Goal: Transaction & Acquisition: Download file/media

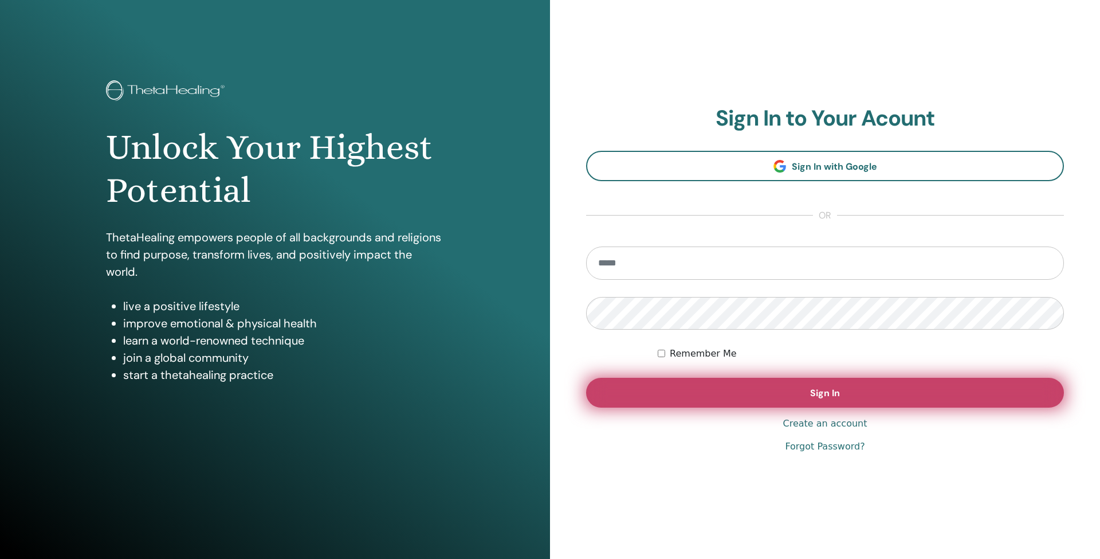
type input "**********"
click at [673, 386] on button "Sign In" at bounding box center [825, 393] width 478 height 30
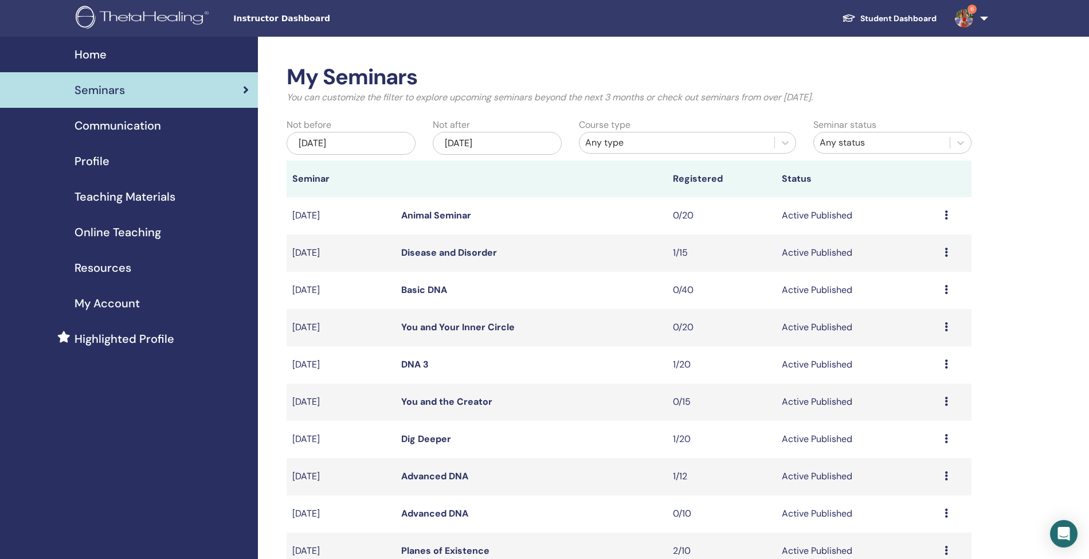
click at [120, 197] on span "Teaching Materials" at bounding box center [124, 196] width 101 height 17
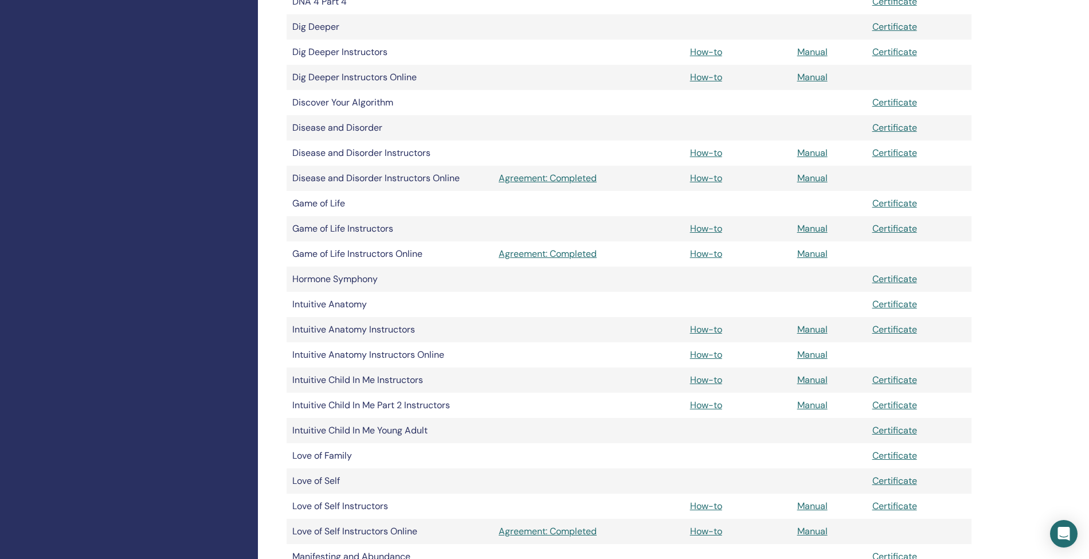
scroll to position [885, 0]
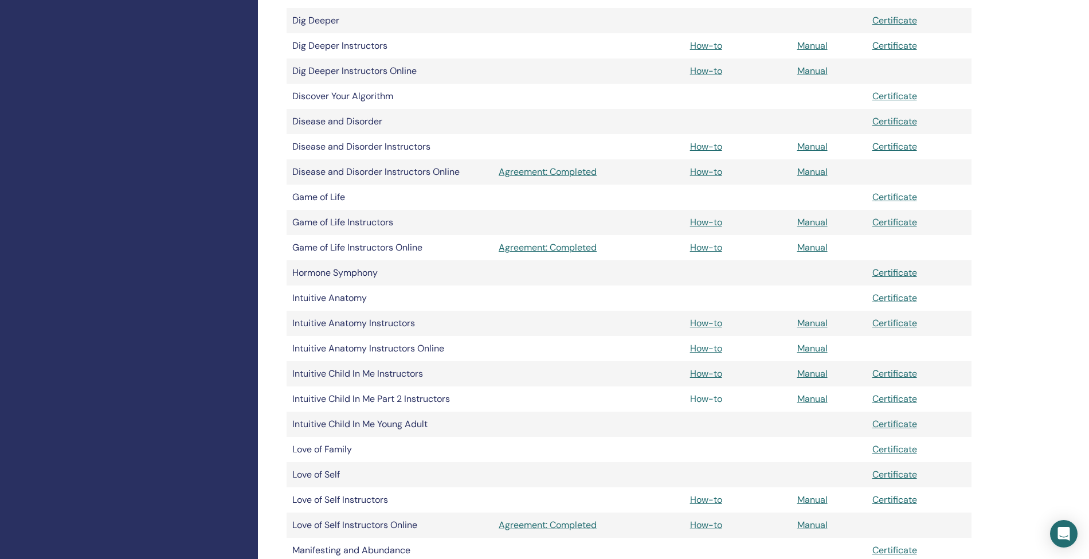
click at [707, 399] on link "How-to" at bounding box center [706, 399] width 32 height 12
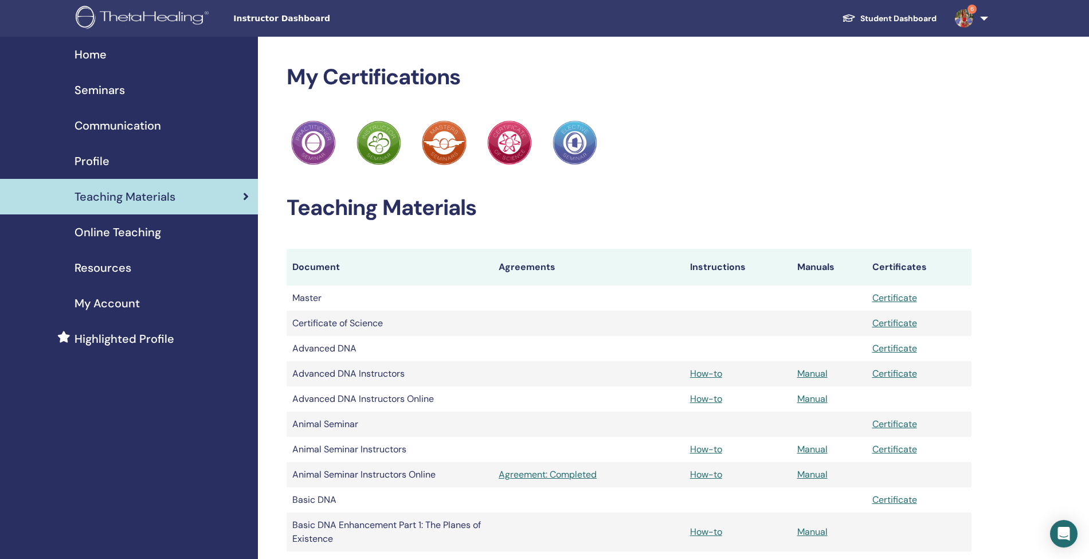
scroll to position [885, 0]
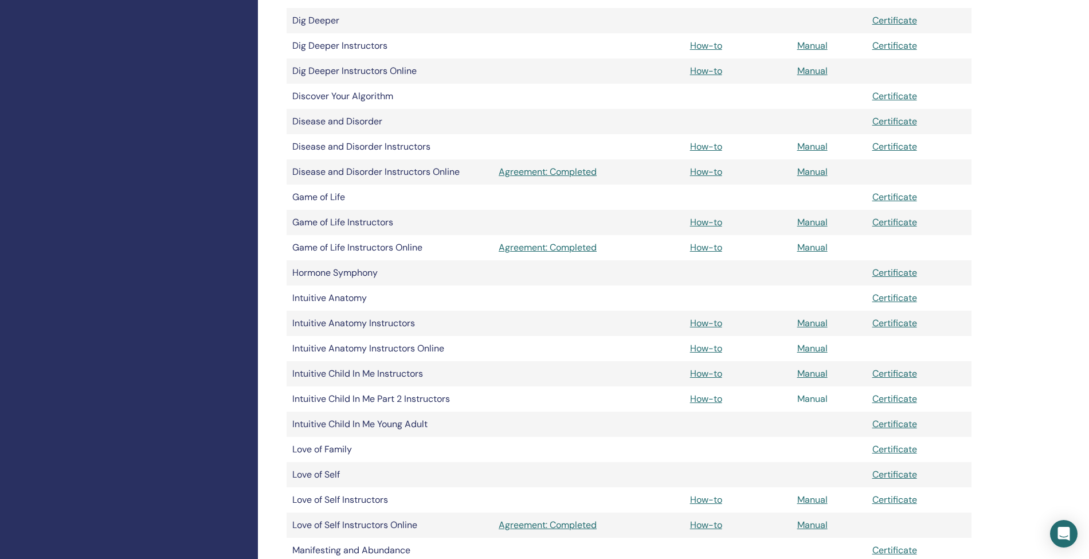
click at [808, 396] on link "Manual" at bounding box center [812, 399] width 30 height 12
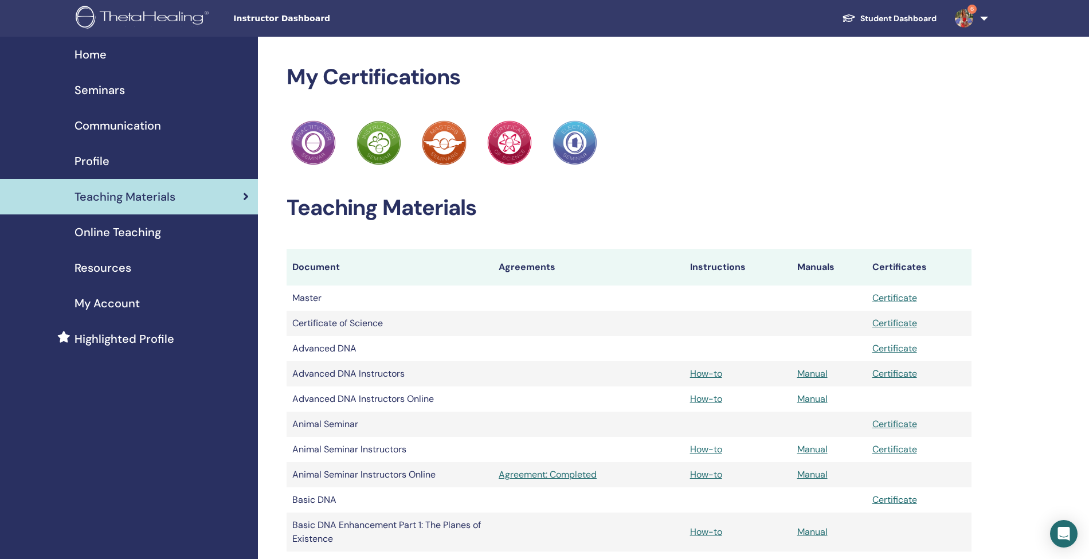
scroll to position [885, 0]
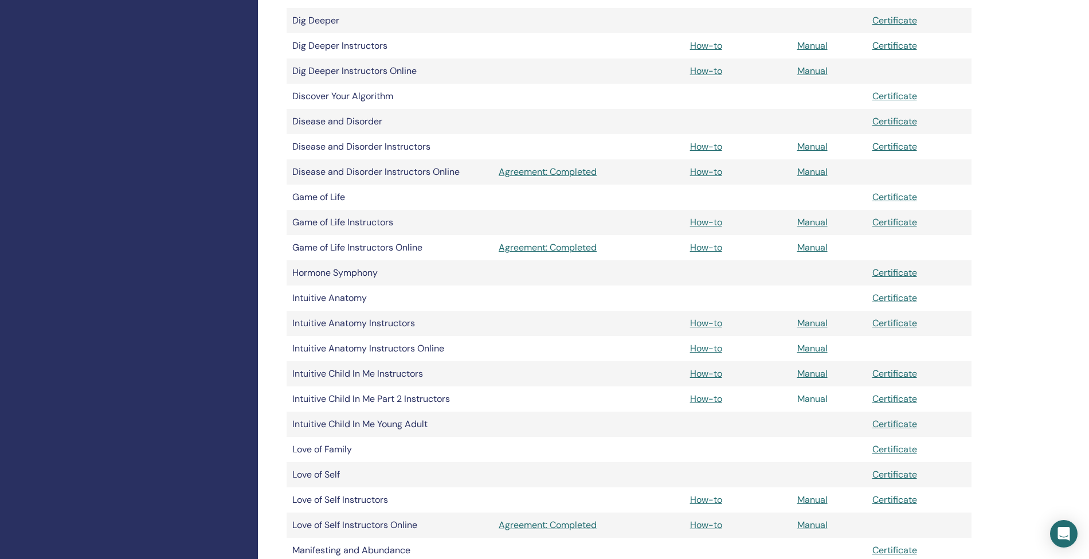
click at [813, 399] on link "Manual" at bounding box center [812, 399] width 30 height 12
